Goal: Navigation & Orientation: Find specific page/section

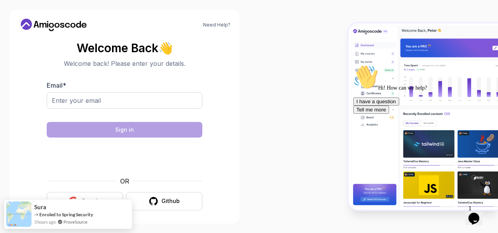
click at [97, 205] on body "Need Help? Welcome Back 👋 Welcome back! Please enter your details. Email * Sign…" at bounding box center [249, 116] width 498 height 233
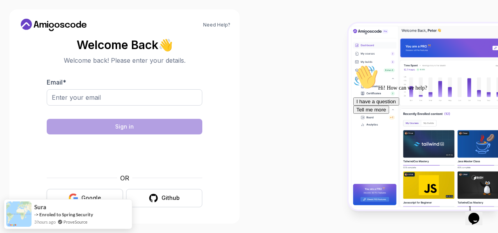
click at [94, 194] on div "Google" at bounding box center [91, 198] width 20 height 8
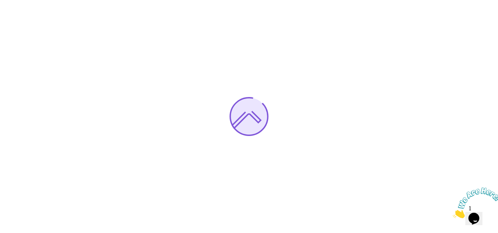
click at [453, 212] on icon "Close" at bounding box center [453, 215] width 0 height 7
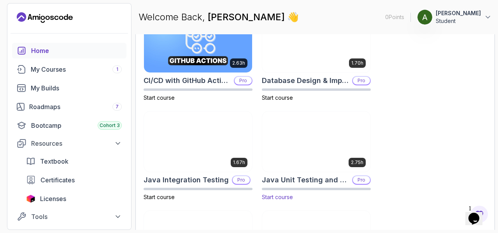
scroll to position [379, 0]
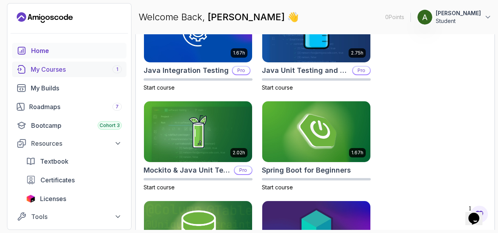
click at [67, 65] on div "My Courses 1" at bounding box center [76, 69] width 91 height 9
